Goal: Transaction & Acquisition: Download file/media

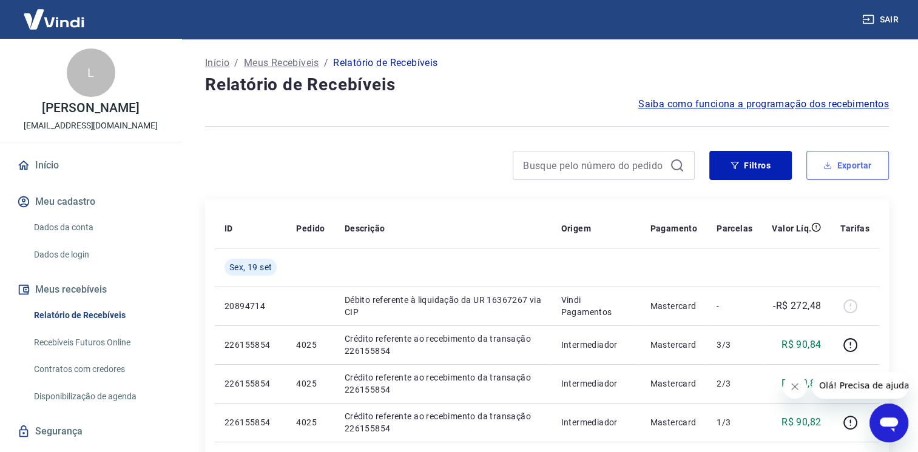
click at [852, 166] on button "Exportar" at bounding box center [847, 165] width 82 height 29
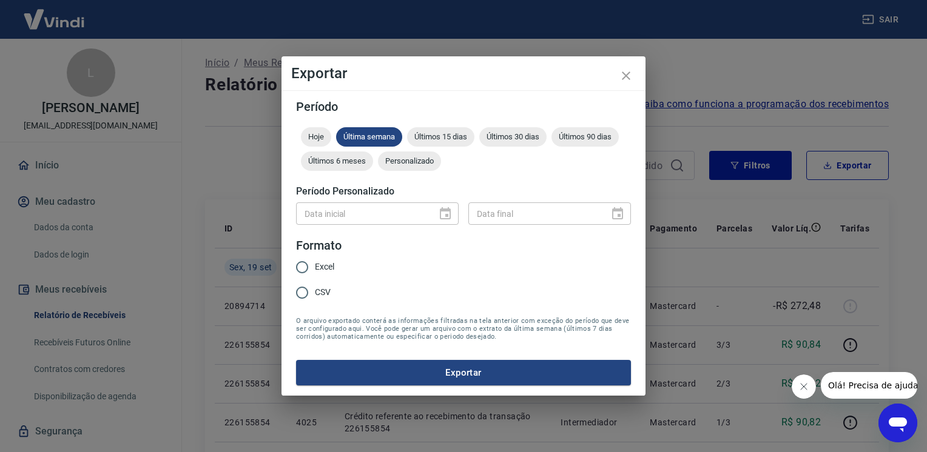
click at [443, 215] on div "Data inicial" at bounding box center [377, 214] width 163 height 22
click at [411, 161] on span "Personalizado" at bounding box center [409, 160] width 63 height 9
click at [445, 210] on icon "Choose date" at bounding box center [445, 213] width 11 height 12
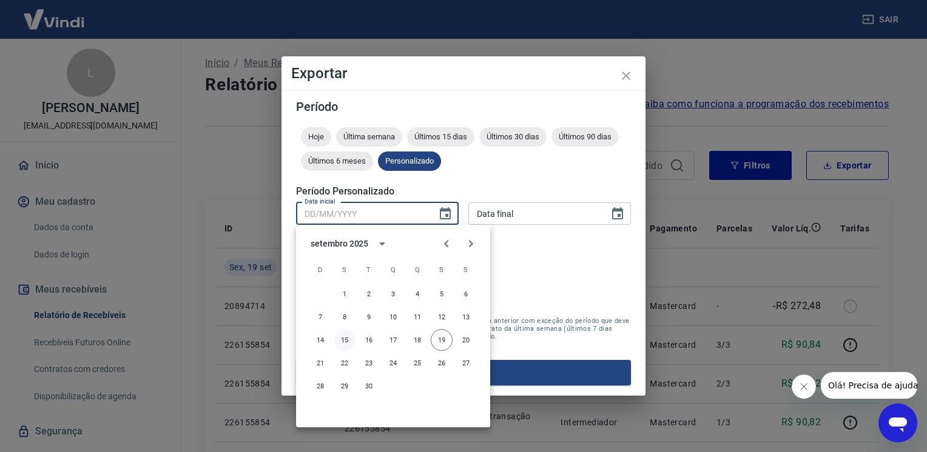
click at [342, 340] on button "15" at bounding box center [345, 340] width 22 height 22
type input "15/09/2025"
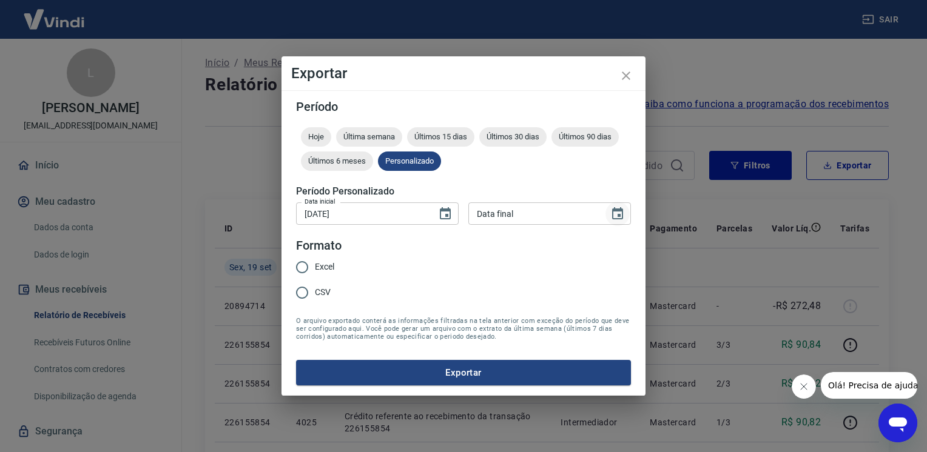
click at [619, 217] on icon "Choose date" at bounding box center [617, 214] width 15 height 15
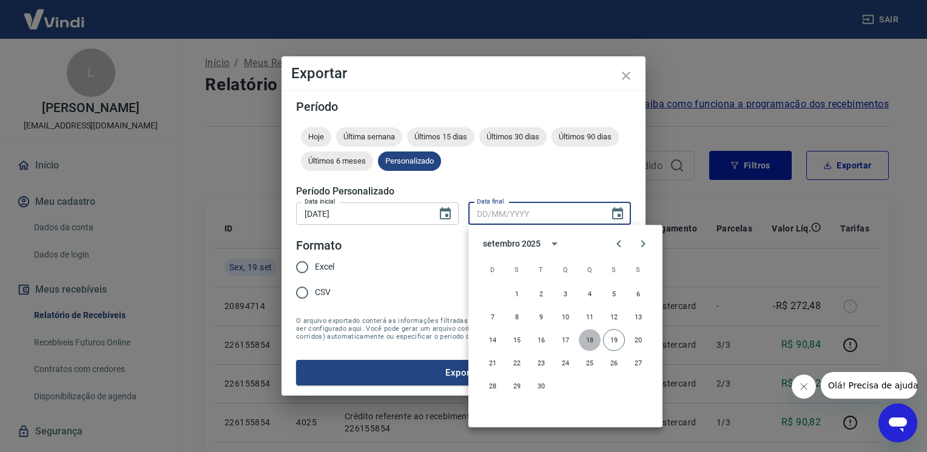
click at [590, 338] on button "18" at bounding box center [590, 340] width 22 height 22
type input "18/09/2025"
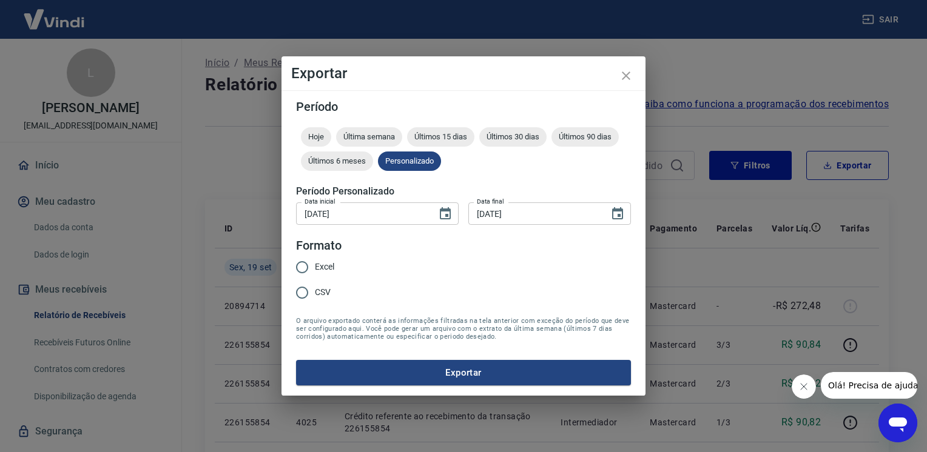
click at [303, 265] on input "Excel" at bounding box center [301, 267] width 25 height 25
radio input "true"
click at [480, 372] on button "Exportar" at bounding box center [463, 372] width 335 height 25
